Goal: Task Accomplishment & Management: Manage account settings

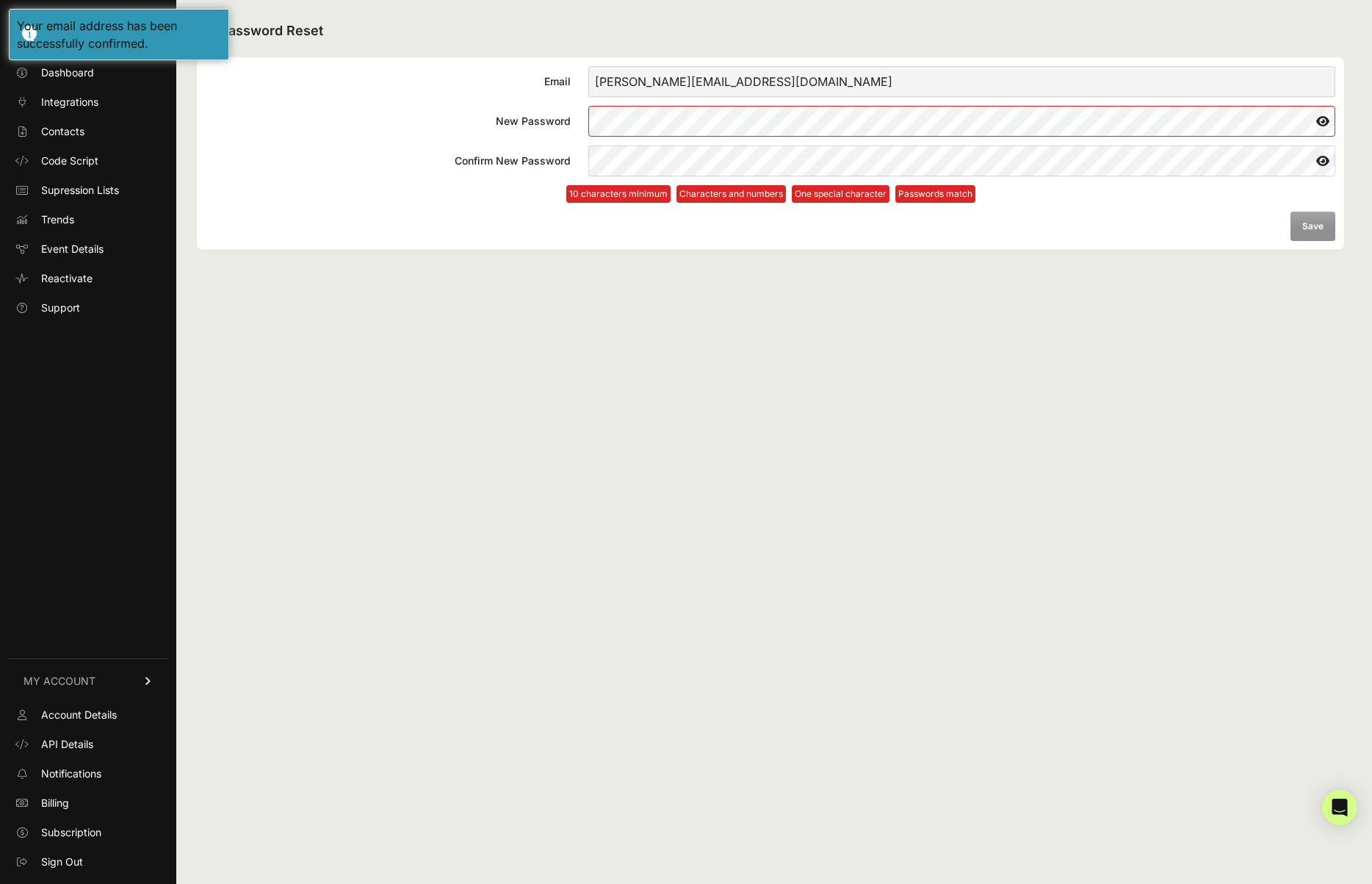
click at [1076, 350] on div "Password Reset Email cole@snopes.com New Password Confirm New Password 10 chara…" at bounding box center [771, 442] width 1189 height 884
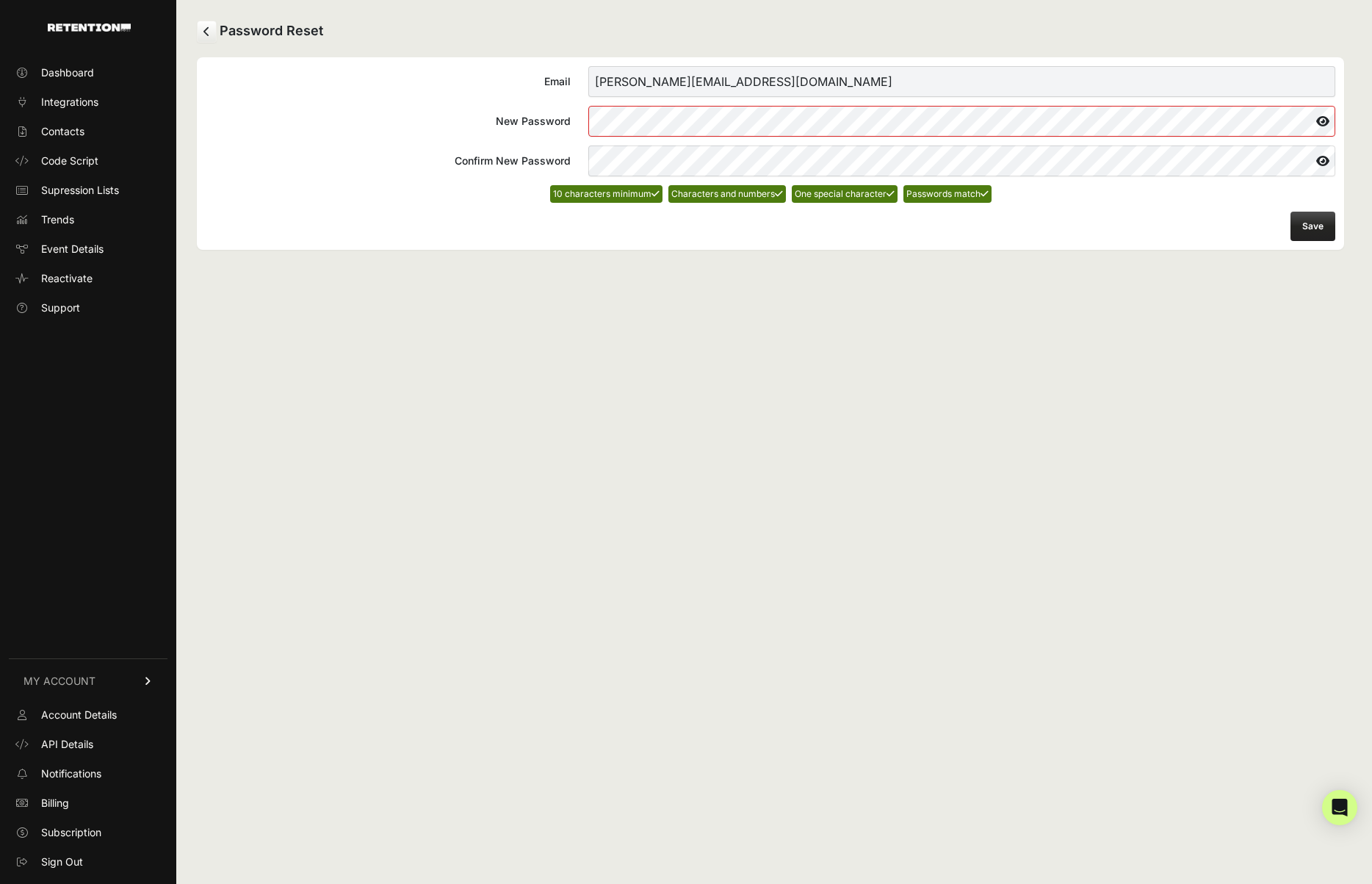
click at [1314, 226] on button "Save" at bounding box center [1312, 226] width 44 height 29
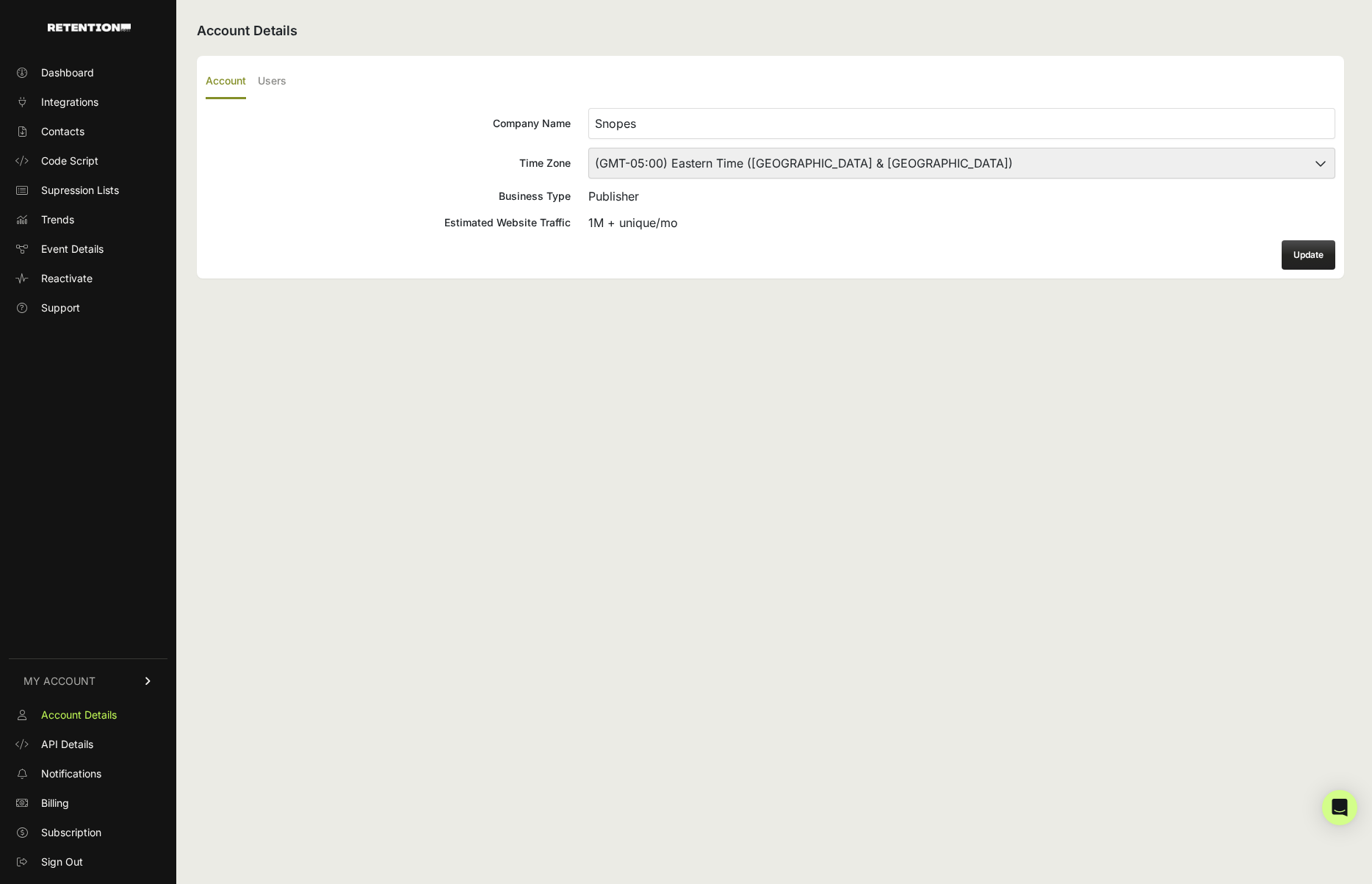
click at [991, 152] on select "(GMT-10:00) [GEOGRAPHIC_DATA]/[GEOGRAPHIC_DATA] (GMT-10:00) [US_STATE] (GMT-09:…" at bounding box center [962, 163] width 747 height 31
select select "Central Time (US & Canada)"
click at [589, 148] on select "(GMT-10:00) [GEOGRAPHIC_DATA]/[GEOGRAPHIC_DATA] (GMT-10:00) [US_STATE] (GMT-09:…" at bounding box center [962, 163] width 747 height 31
click at [1321, 255] on button "Update" at bounding box center [1309, 255] width 53 height 29
click at [316, 148] on label "Time Zone (GMT-10:00) [GEOGRAPHIC_DATA]/[GEOGRAPHIC_DATA] (GMT-10:00) [US_STATE…" at bounding box center [771, 163] width 1130 height 31
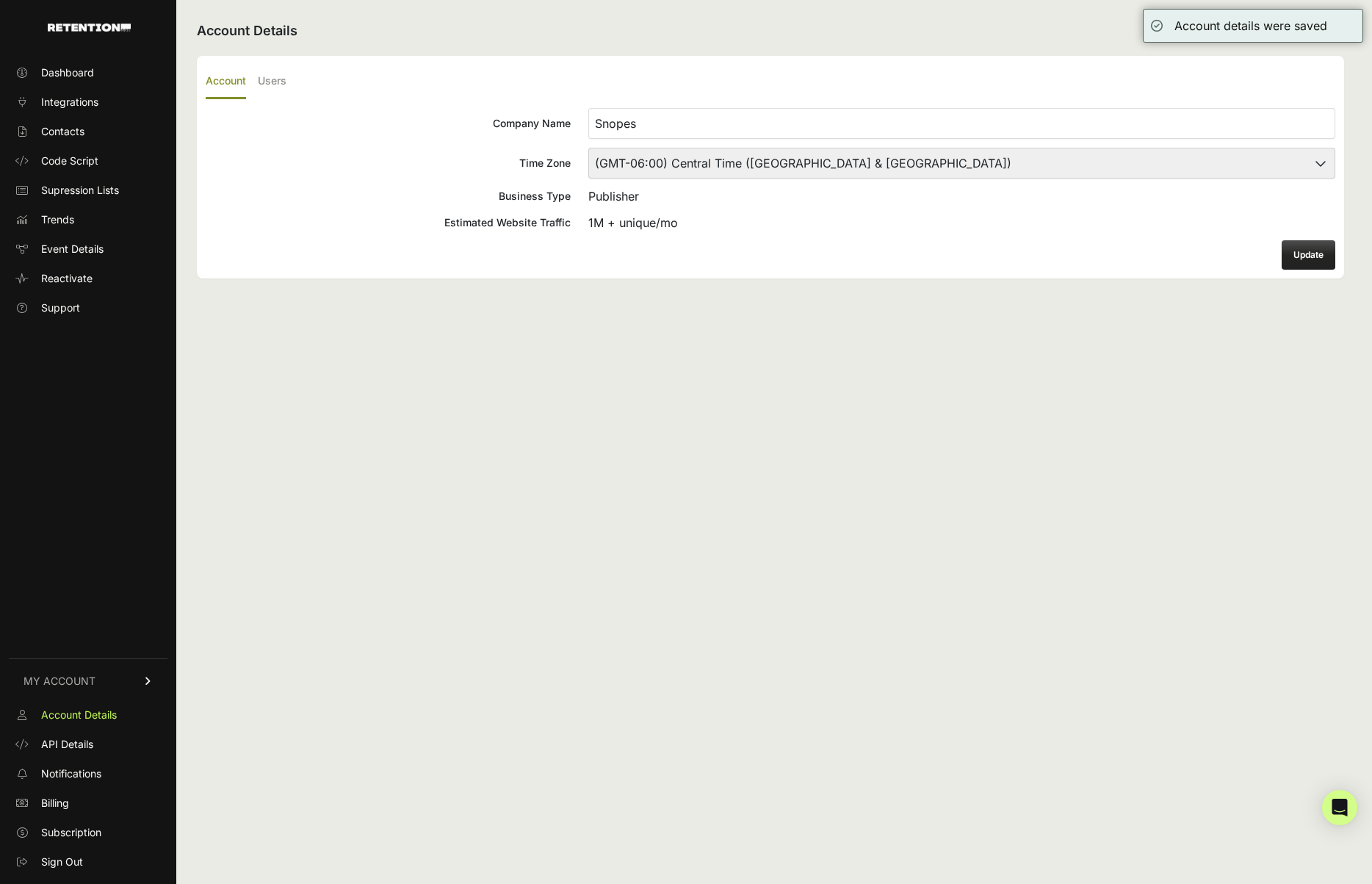
click at [589, 148] on select "(GMT-10:00) [GEOGRAPHIC_DATA]/[GEOGRAPHIC_DATA] (GMT-10:00) [US_STATE] (GMT-09:…" at bounding box center [962, 163] width 747 height 31
click at [1336, 73] on div "Account Users Company Name Snopes Time Zone (GMT-10:00) [GEOGRAPHIC_DATA]/[GEOG…" at bounding box center [770, 168] width 1147 height 223
click at [262, 71] on label "Users" at bounding box center [273, 82] width 29 height 34
click at [0, 0] on input "Users" at bounding box center [0, 0] width 0 height 0
